Goal: Subscribe to service/newsletter

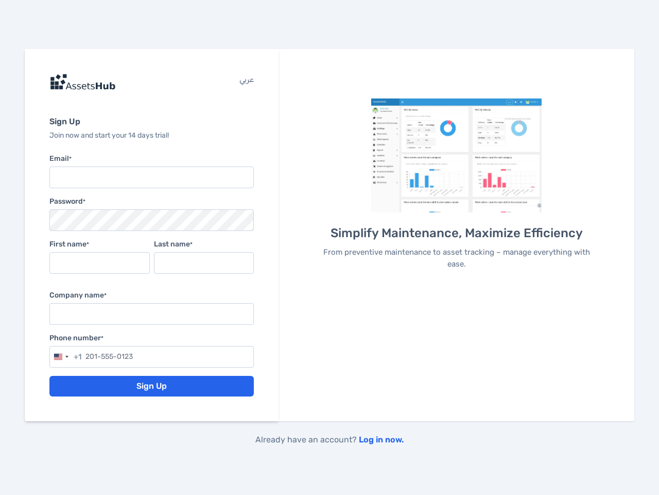
click at [330, 247] on p "From preventive maintenance to asset tracking – manage everything with ease." at bounding box center [456, 257] width 285 height 23
click at [65, 356] on div "Selected country" at bounding box center [66, 356] width 3 height 2
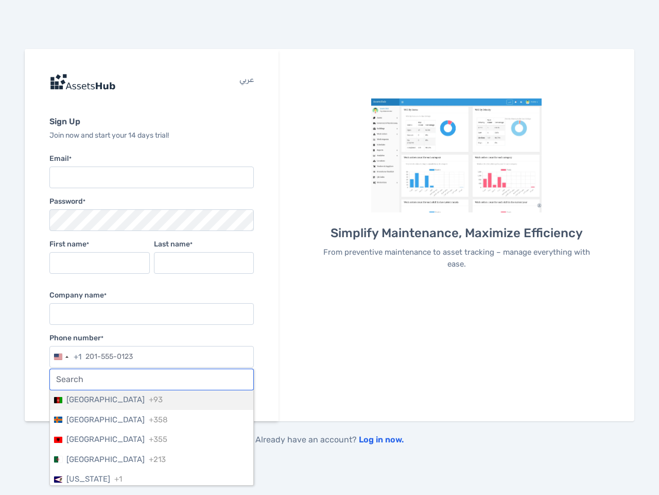
click at [151, 386] on input "Search" at bounding box center [151, 379] width 203 height 21
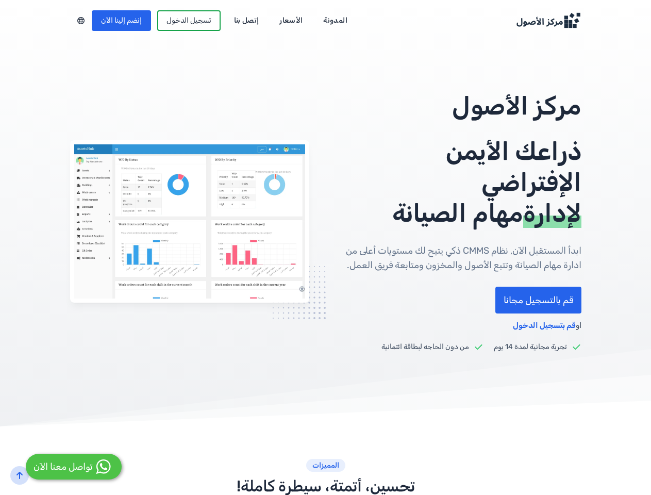
click at [325, 247] on div "مركز الأصول ذراعك الأيمن الإفتراضي لإدارة مهام الصيانة ابدأ المستقبل الآن, نظام…" at bounding box center [325, 221] width 511 height 261
click at [70, 21] on div at bounding box center [81, 20] width 22 height 13
click at [20, 475] on icon "back-to-top" at bounding box center [19, 475] width 8 height 8
